Goal: Task Accomplishment & Management: Manage account settings

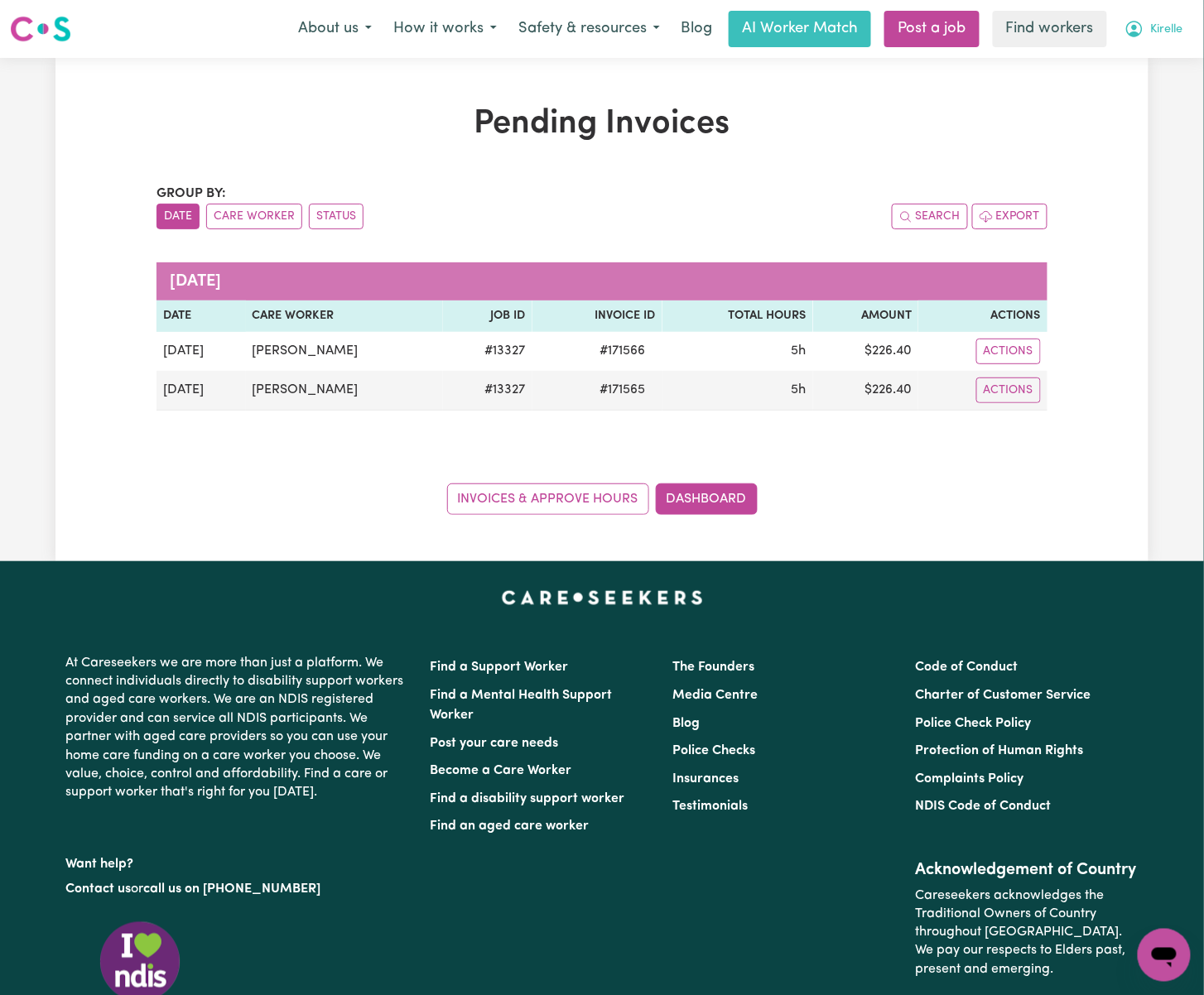
click at [1166, 24] on span "Kirelle" at bounding box center [1167, 30] width 32 height 19
click at [1121, 91] on link "Logout" at bounding box center [1127, 94] width 131 height 31
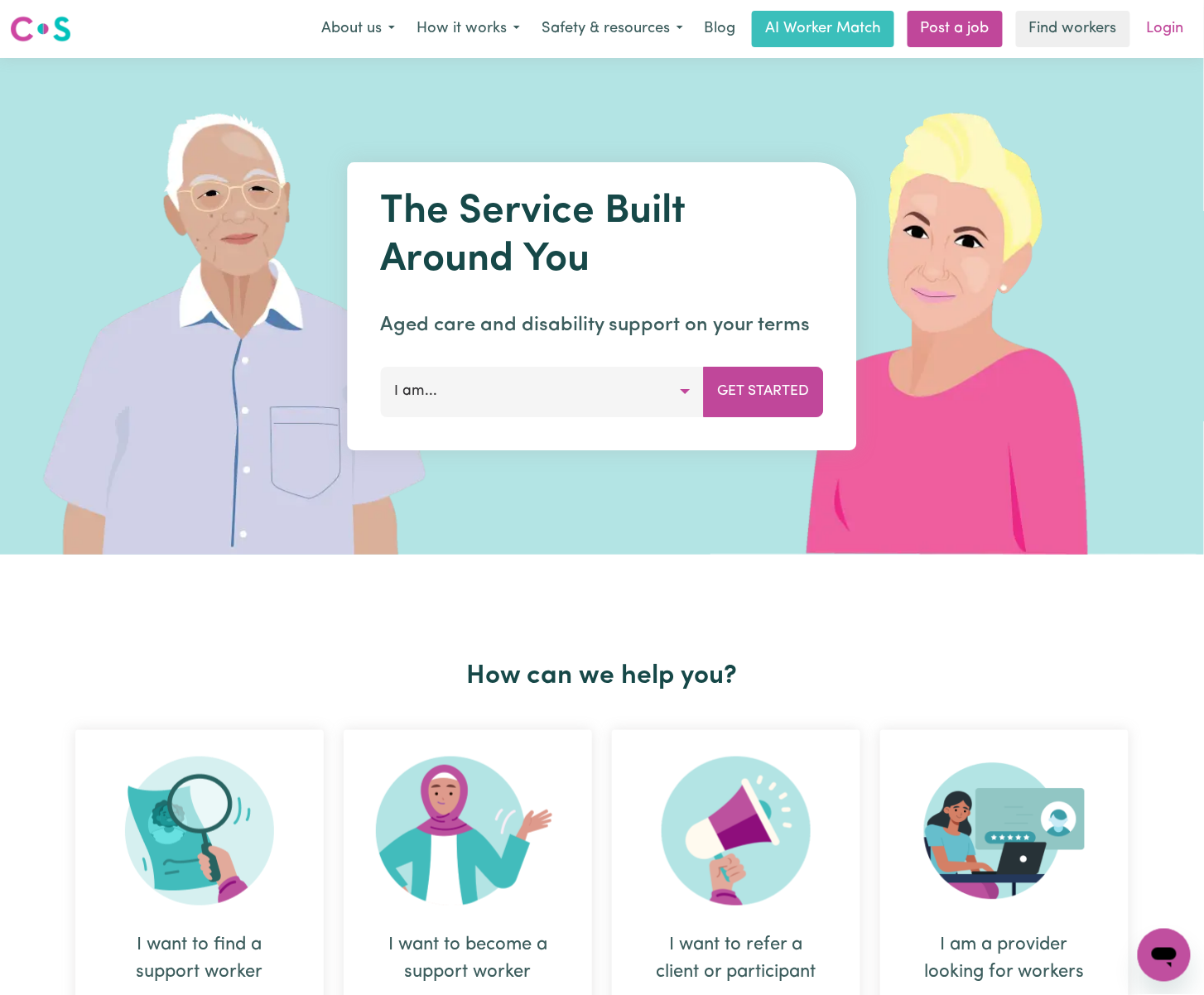
click at [1163, 13] on link "Login" at bounding box center [1165, 29] width 57 height 36
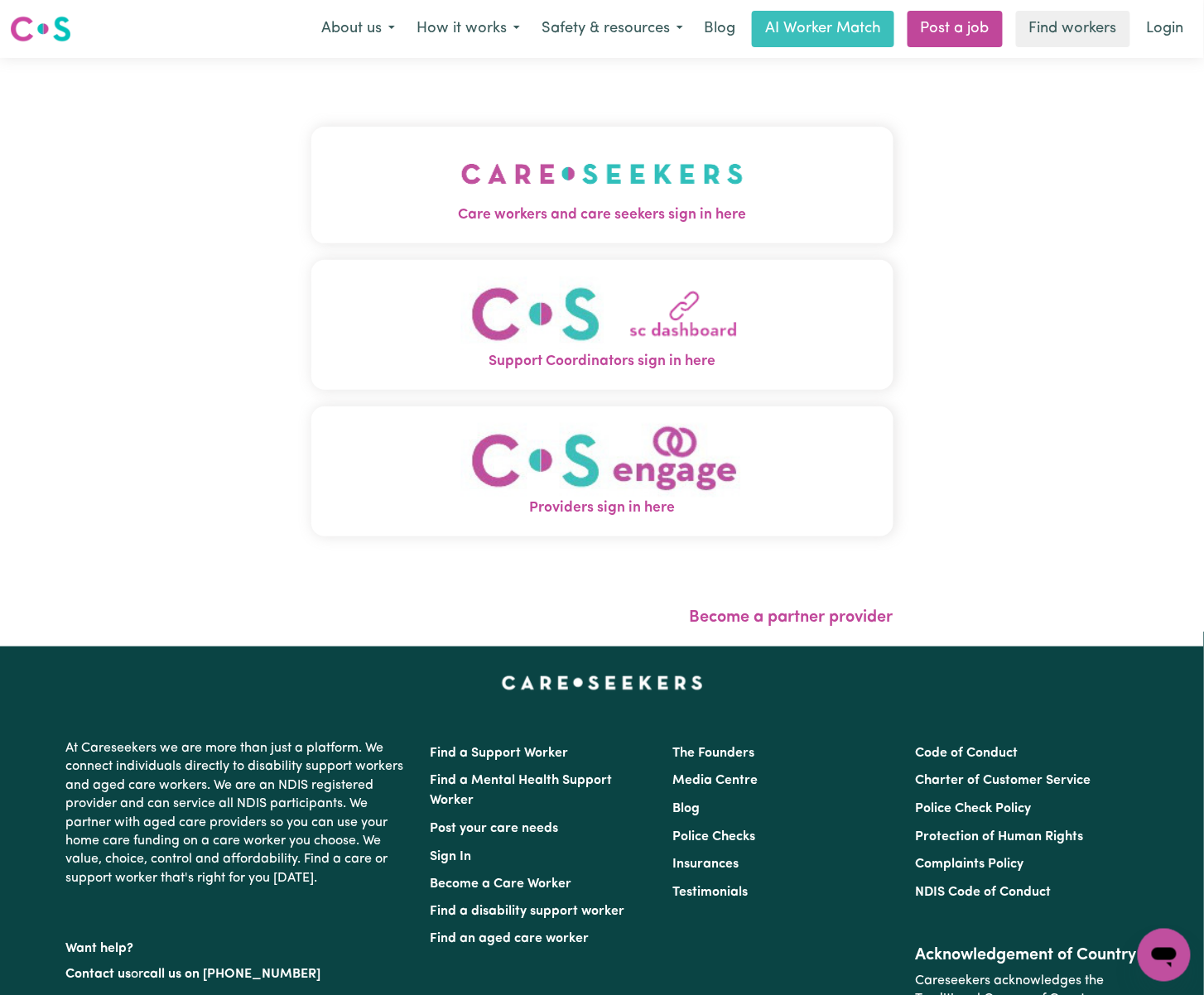
click at [364, 207] on span "Care workers and care seekers sign in here" at bounding box center [602, 216] width 582 height 22
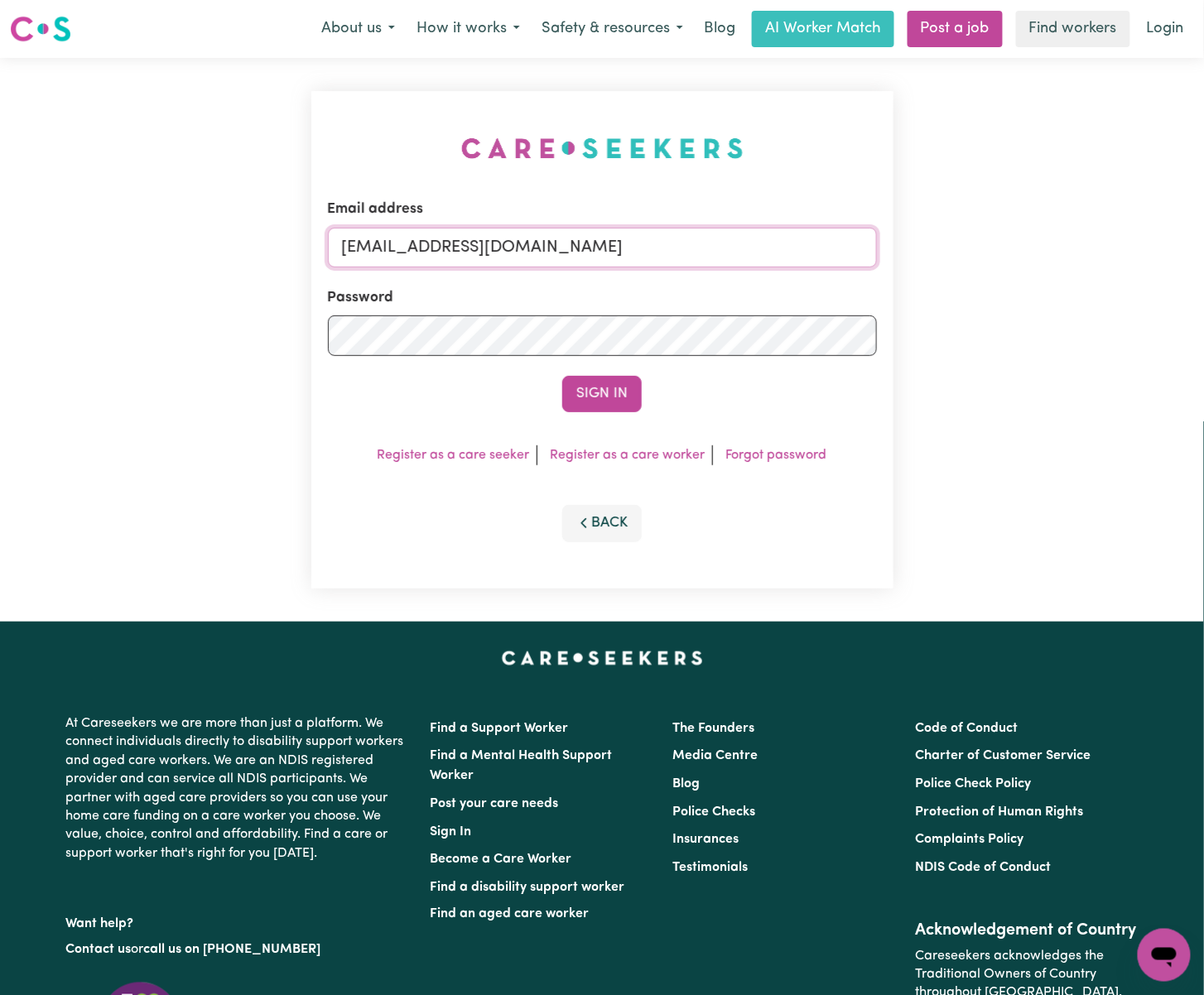
drag, startPoint x: 431, startPoint y: 242, endPoint x: 951, endPoint y: 242, distance: 520.0
click at [951, 242] on div "Email address [EMAIL_ADDRESS][DOMAIN_NAME] Password Sign In Register as a care …" at bounding box center [602, 340] width 1204 height 564
paste input "[PERSON_NAME][EMAIL_ADDRESS][PERSON_NAME][DOMAIN_NAME]"
type input "[EMAIL_ADDRESS][PERSON_NAME][PERSON_NAME][DOMAIN_NAME]"
click at [562, 376] on button "Sign In" at bounding box center [602, 393] width 79 height 36
